Goal: Transaction & Acquisition: Obtain resource

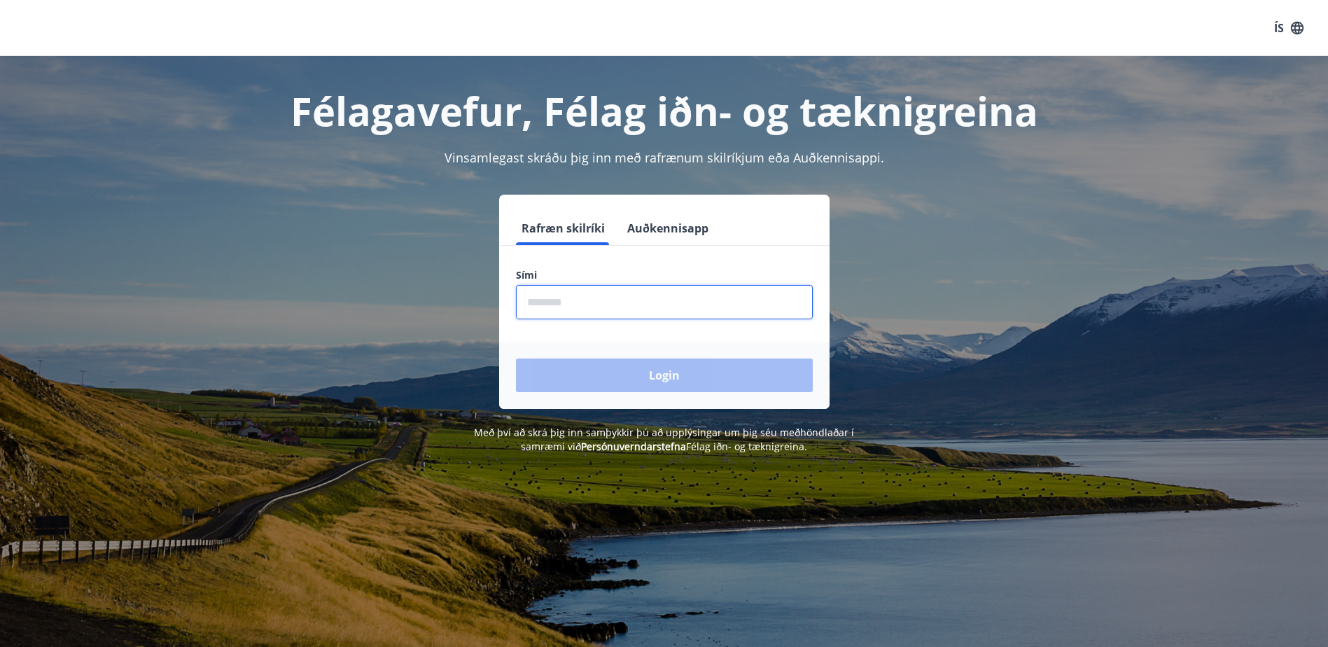
click at [731, 305] on input "phone" at bounding box center [664, 302] width 297 height 34
type input "********"
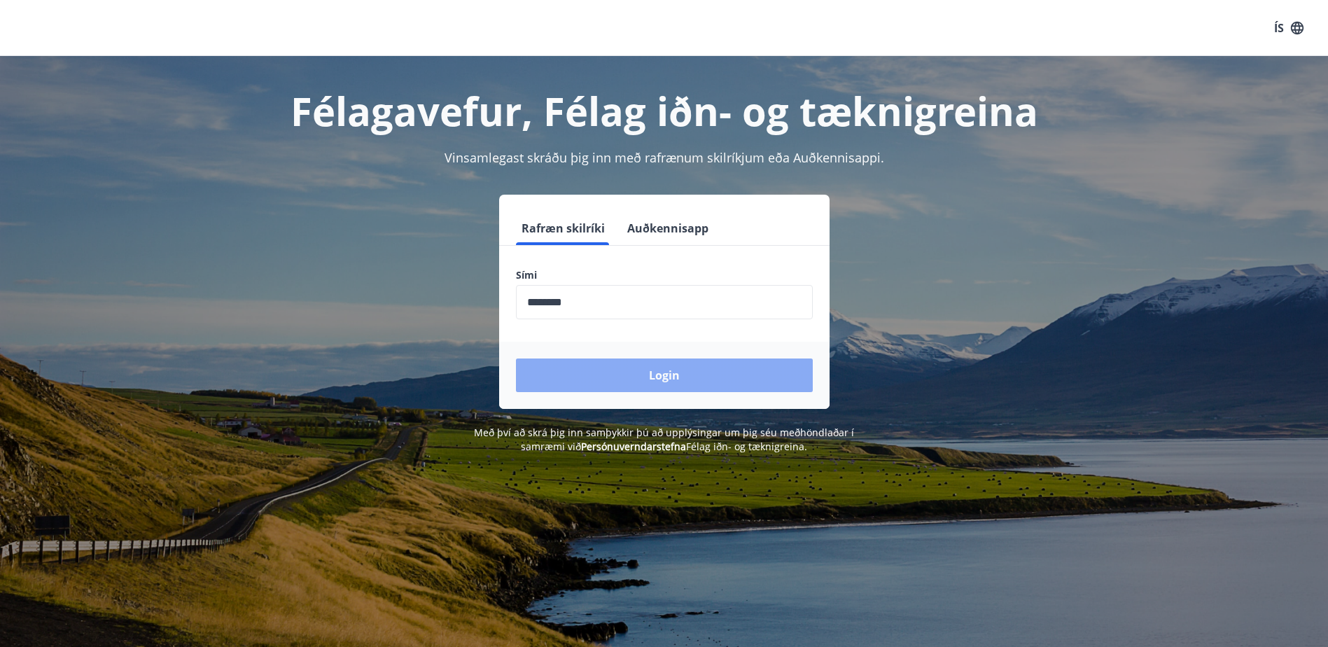
click at [655, 374] on button "Login" at bounding box center [664, 375] width 297 height 34
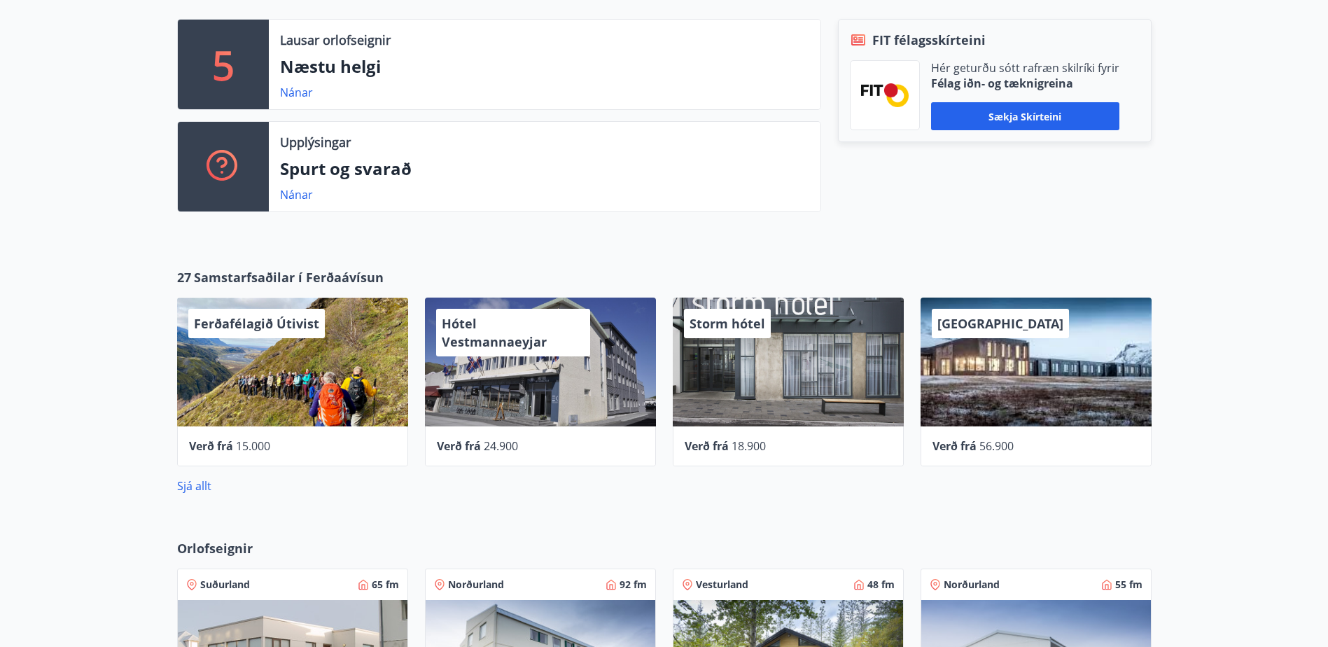
scroll to position [420, 0]
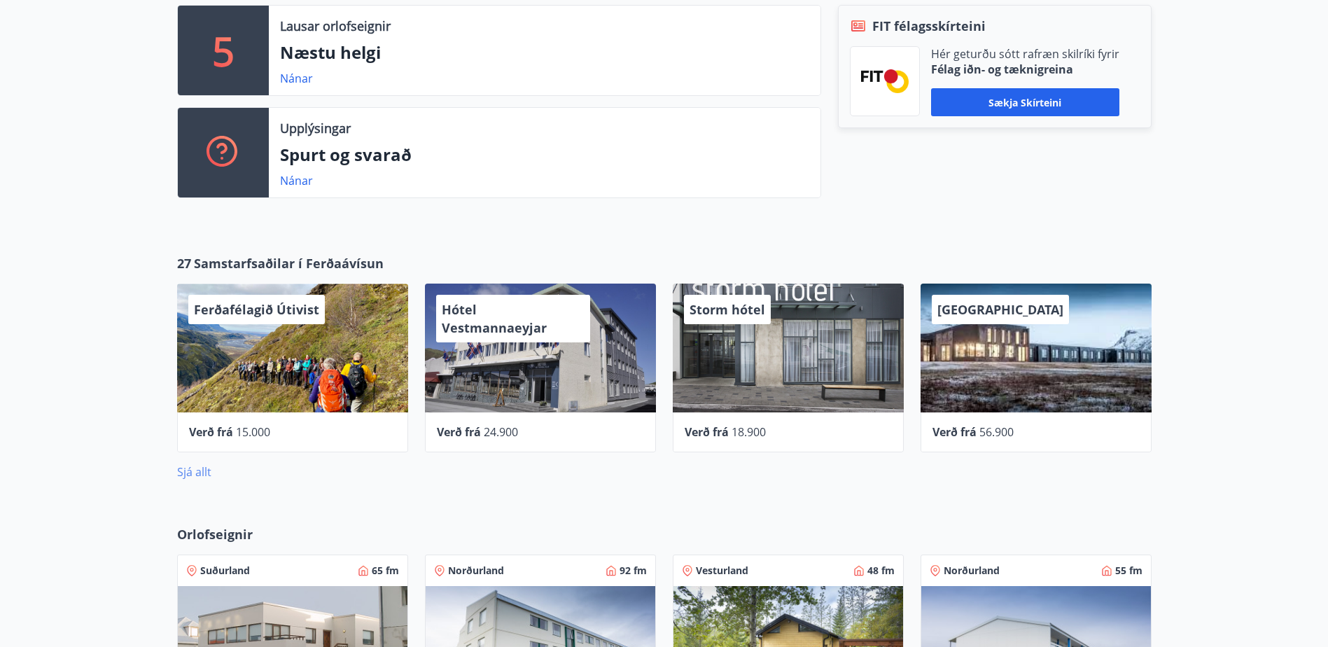
click at [188, 475] on link "Sjá allt" at bounding box center [194, 471] width 34 height 15
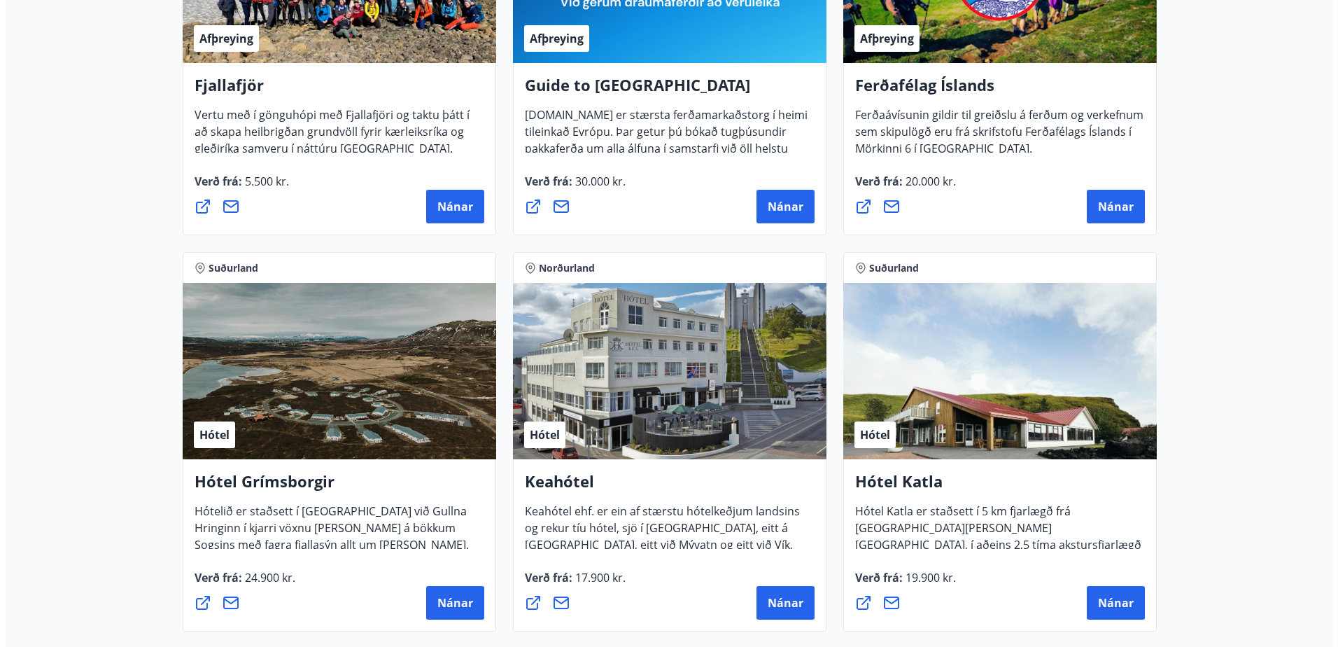
scroll to position [134, 0]
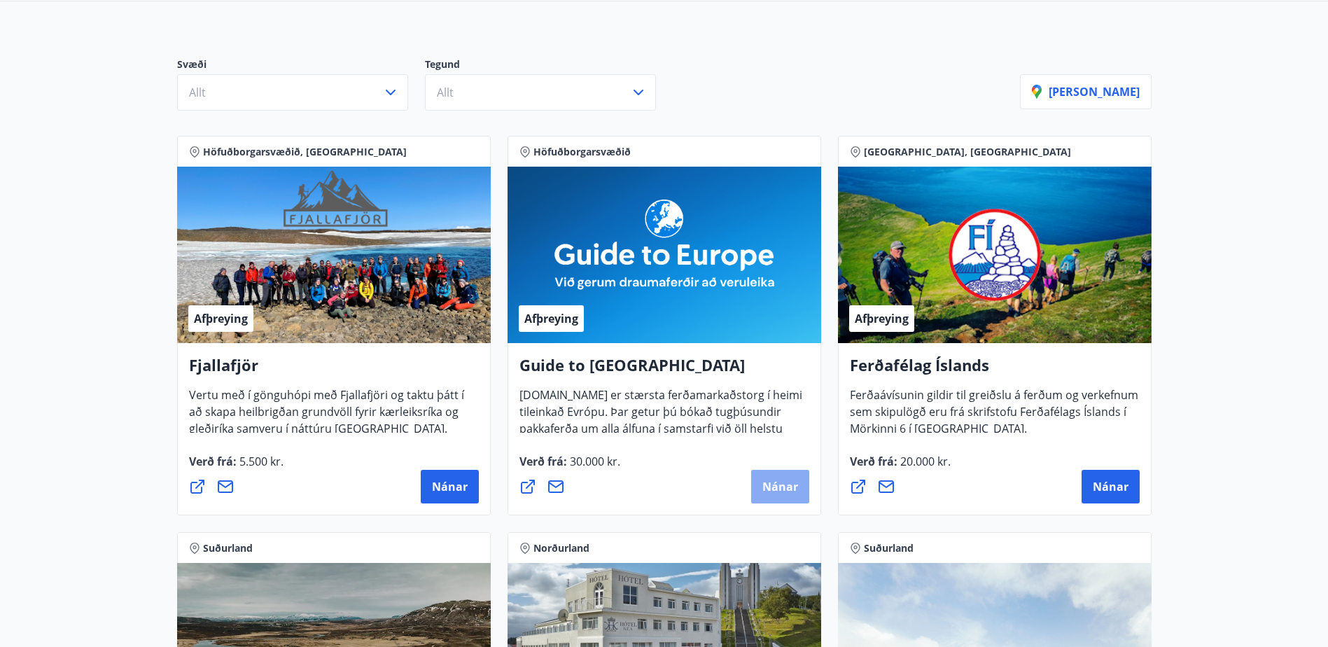
click at [772, 492] on span "Nánar" at bounding box center [780, 486] width 36 height 15
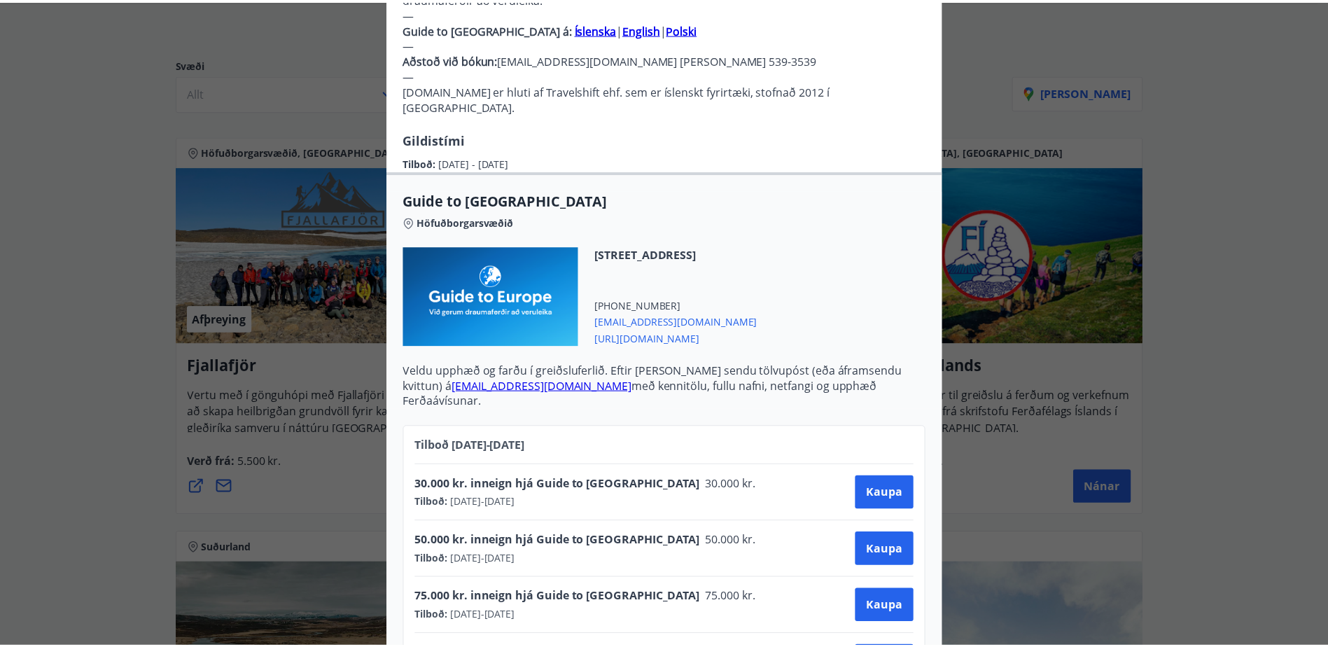
scroll to position [457, 0]
